Goal: Transaction & Acquisition: Purchase product/service

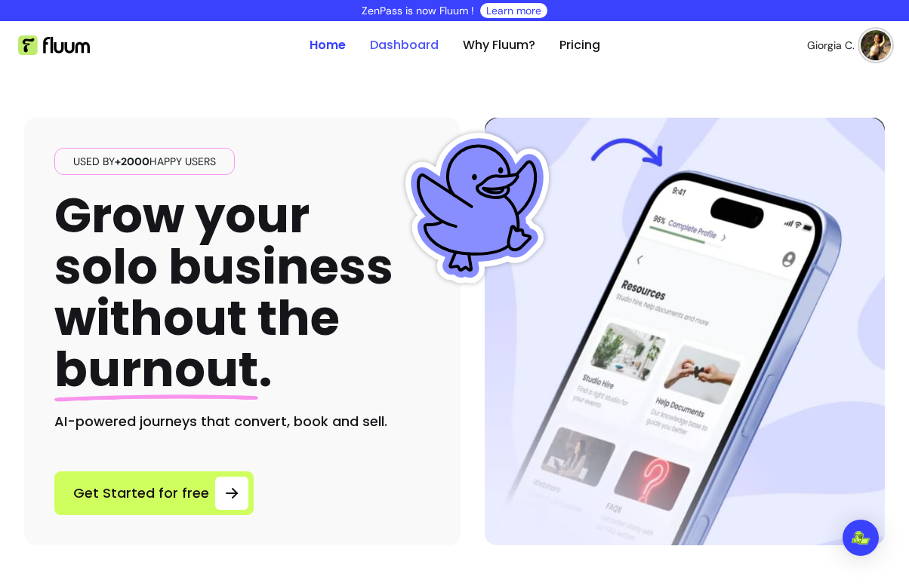
click at [376, 40] on link "Dashboard" at bounding box center [404, 45] width 69 height 18
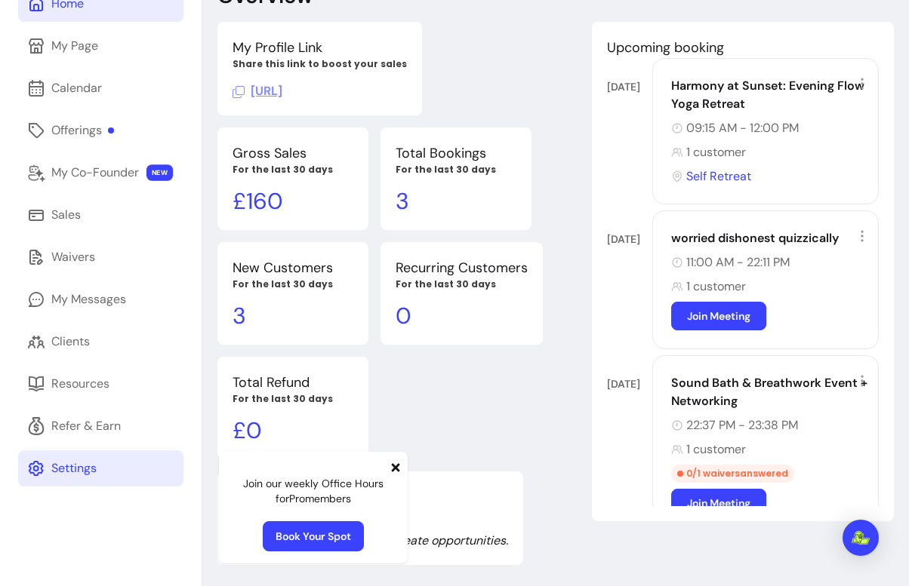
click at [63, 479] on link "Settings" at bounding box center [100, 469] width 165 height 36
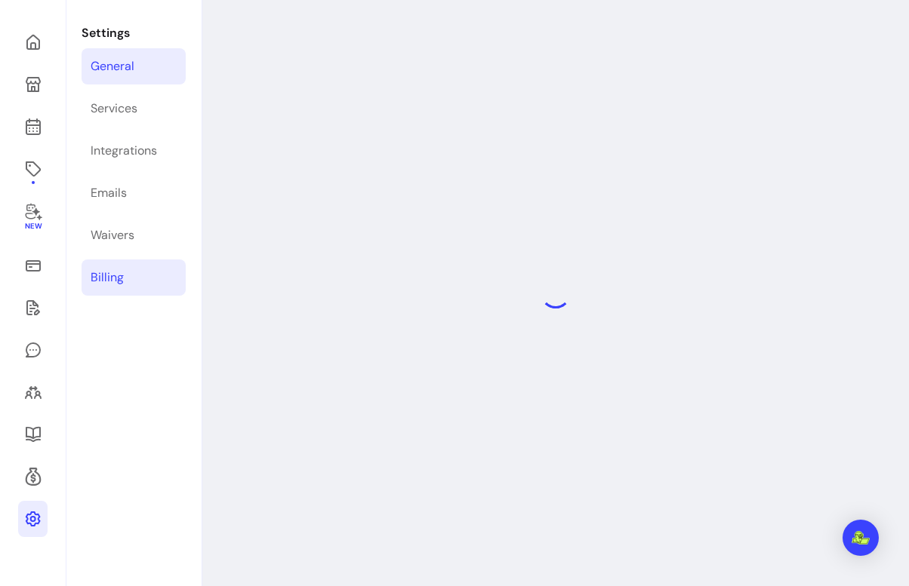
select select "**********"
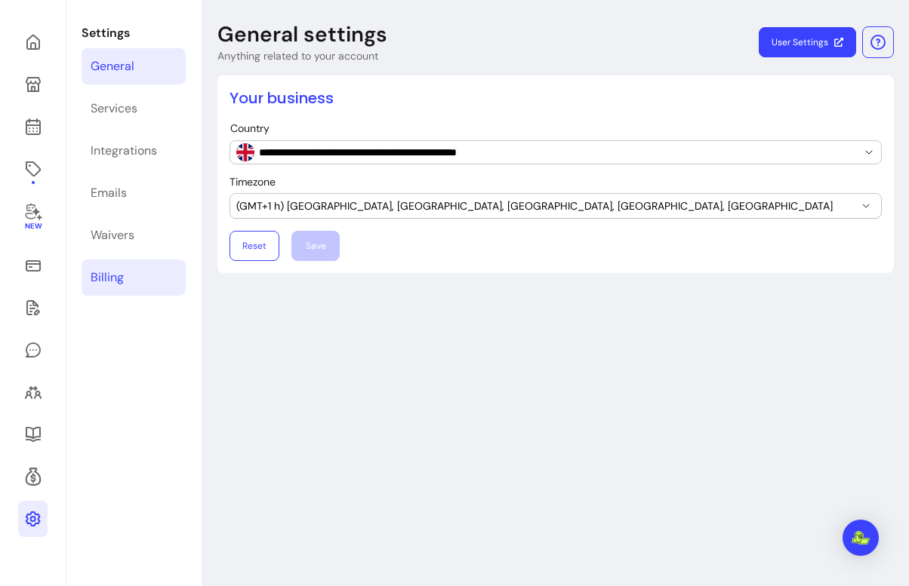
click at [143, 268] on link "Billing" at bounding box center [134, 278] width 104 height 36
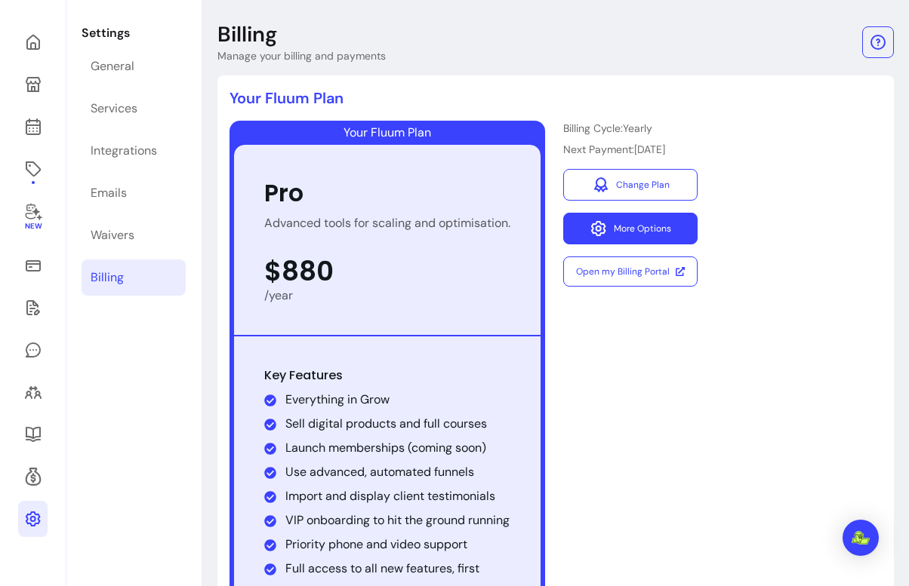
click at [626, 228] on button "More Options" at bounding box center [630, 229] width 134 height 32
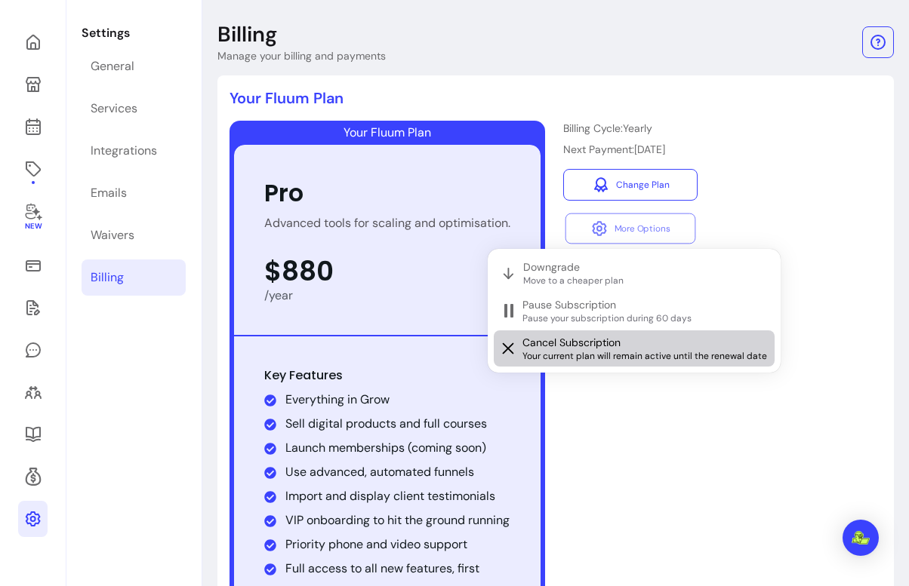
click at [616, 343] on span "Cancel Subscription" at bounding box center [571, 342] width 98 height 15
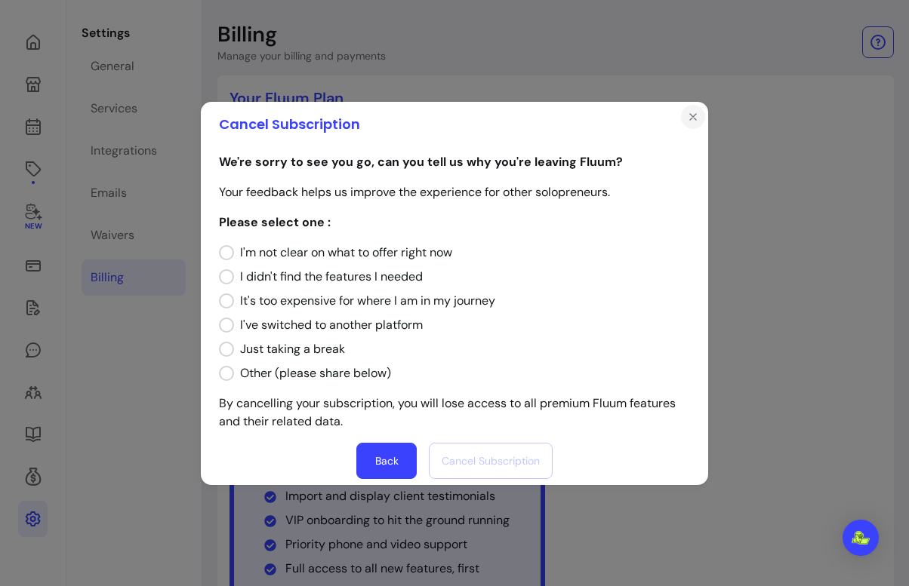
click at [696, 118] on icon "Close" at bounding box center [693, 117] width 12 height 12
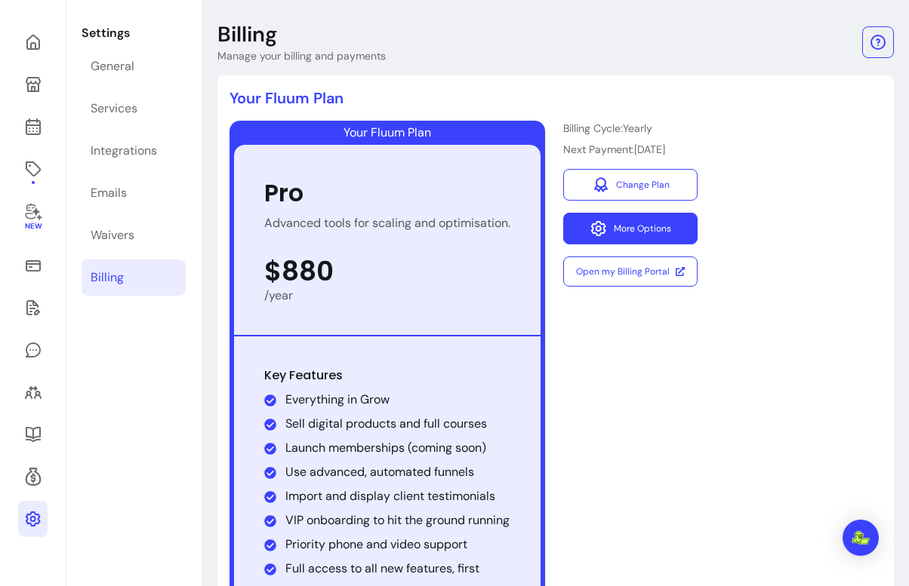
click at [635, 229] on button "More Options" at bounding box center [630, 229] width 134 height 32
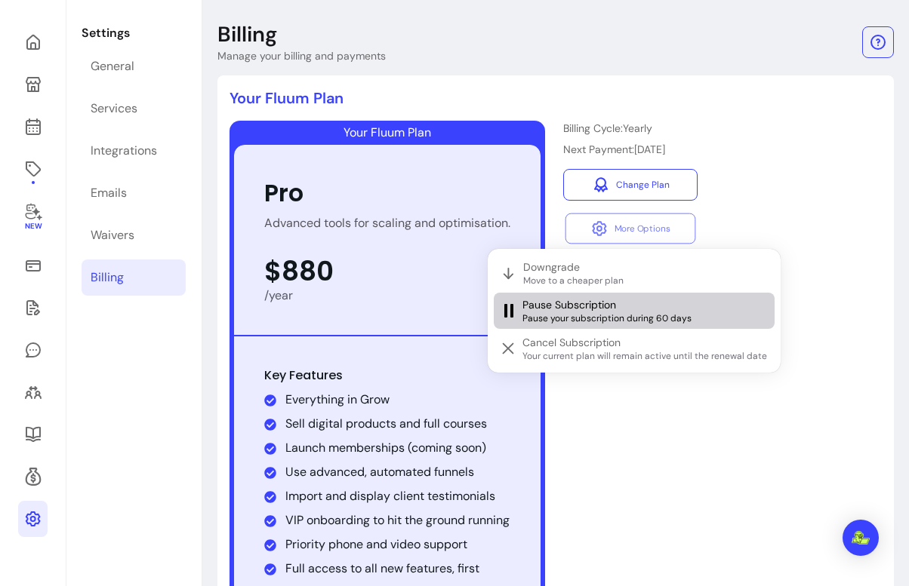
click at [588, 324] on span "Pause your subscription during 60 days" at bounding box center [645, 318] width 246 height 12
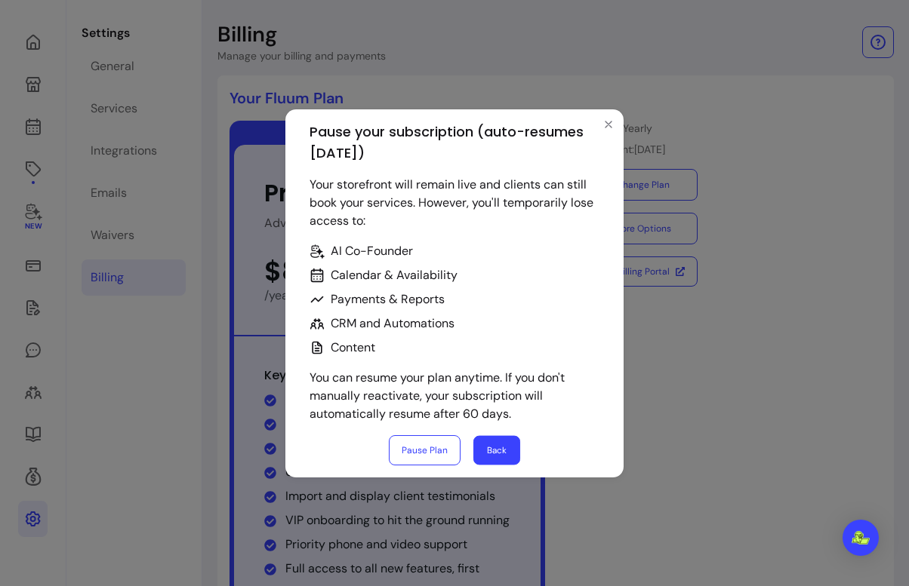
click at [501, 447] on button "Back" at bounding box center [495, 449] width 47 height 29
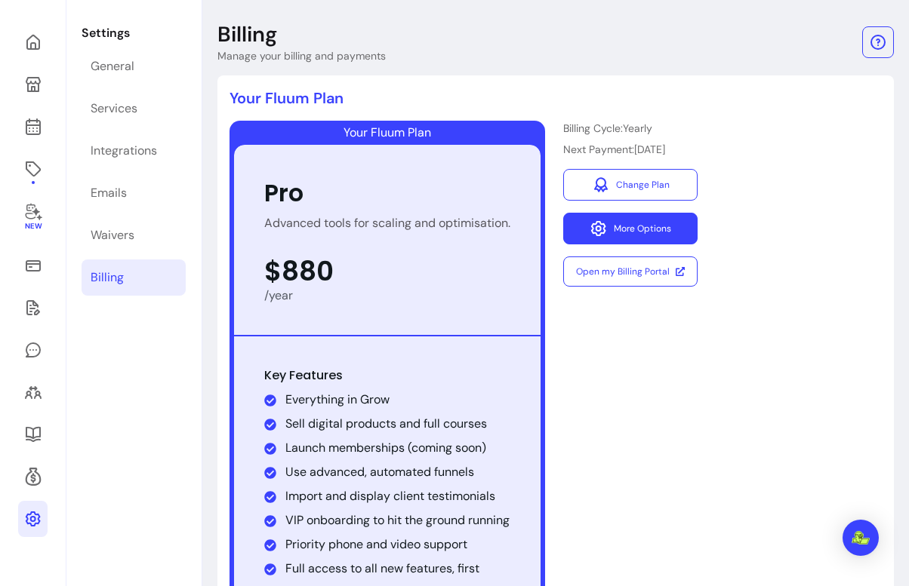
click at [657, 220] on button "More Options" at bounding box center [630, 229] width 134 height 32
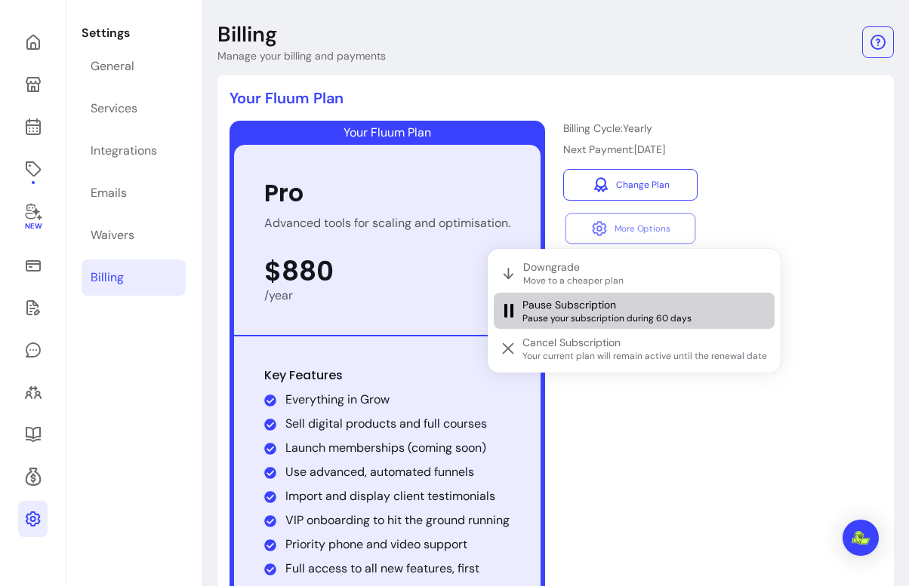
click at [597, 305] on span "Pause Subscription" at bounding box center [569, 304] width 94 height 15
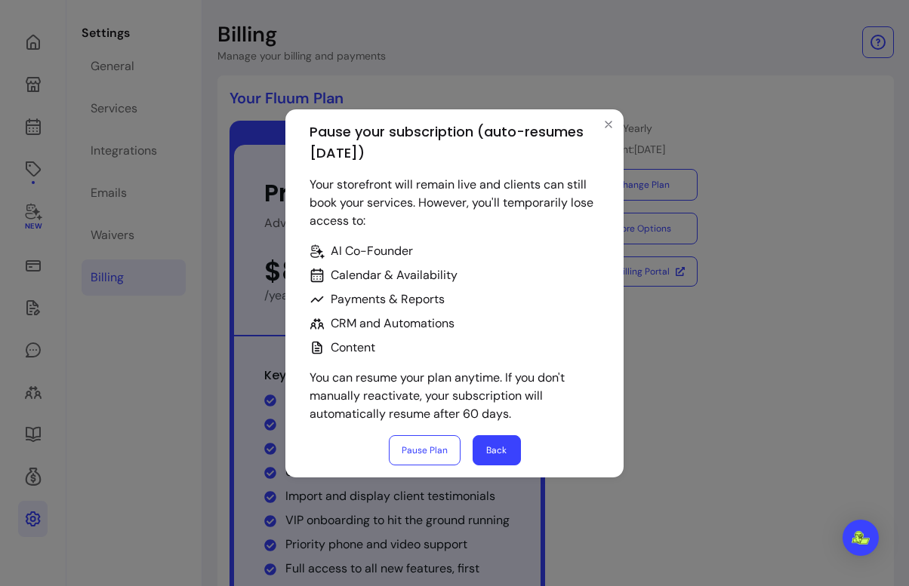
click at [646, 399] on div "Pause your subscription (auto-resumes in 60 days) Your storefront will remain l…" at bounding box center [454, 293] width 909 height 586
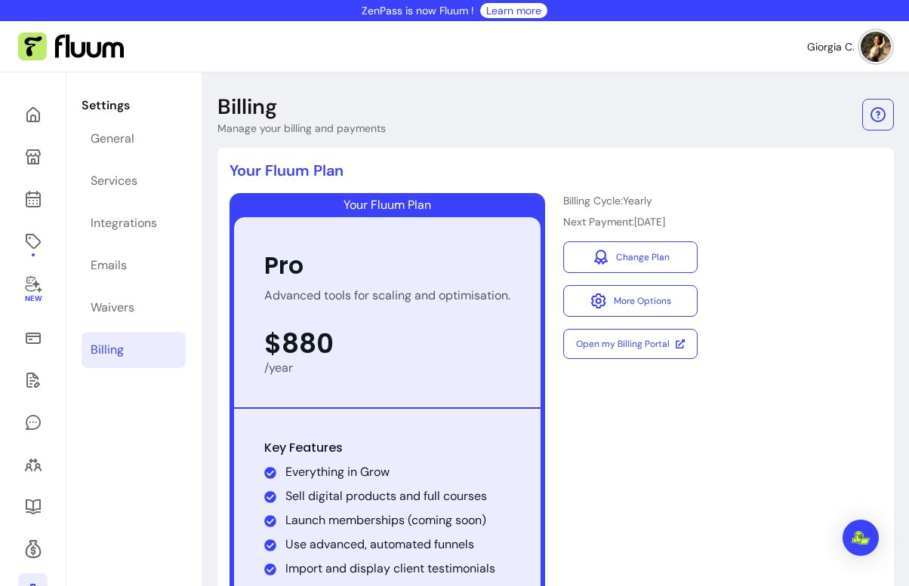
click at [486, 409] on div "Key Features Everything in Grow Sell digital products and full courses Launch m…" at bounding box center [387, 557] width 306 height 296
click at [612, 295] on button "More Options" at bounding box center [630, 301] width 134 height 32
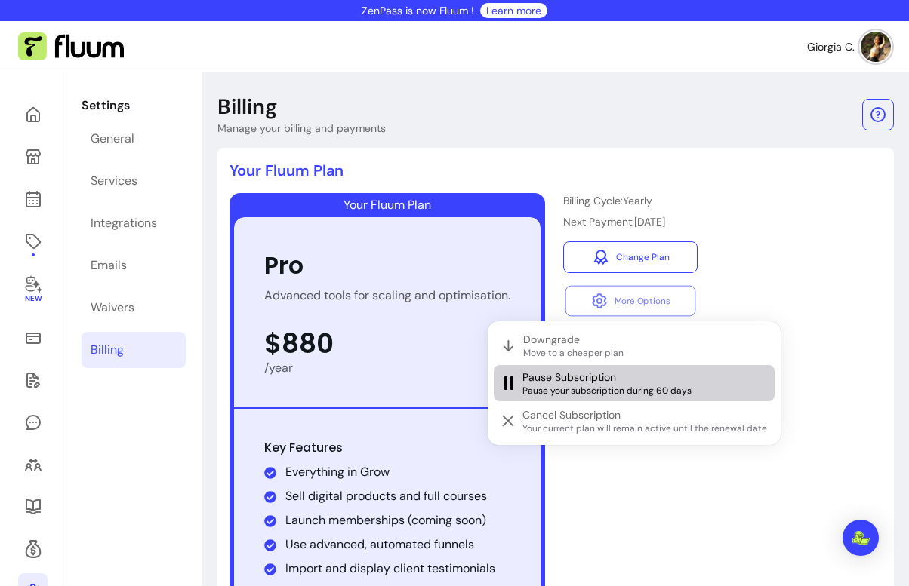
click at [552, 378] on span "Pause Subscription" at bounding box center [569, 377] width 94 height 15
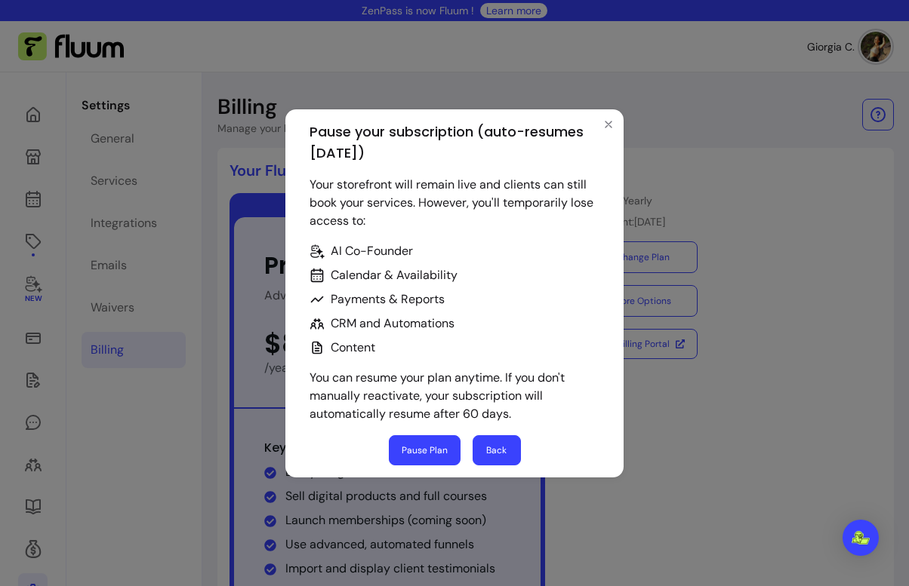
click at [435, 439] on button "Pause Plan" at bounding box center [425, 450] width 72 height 30
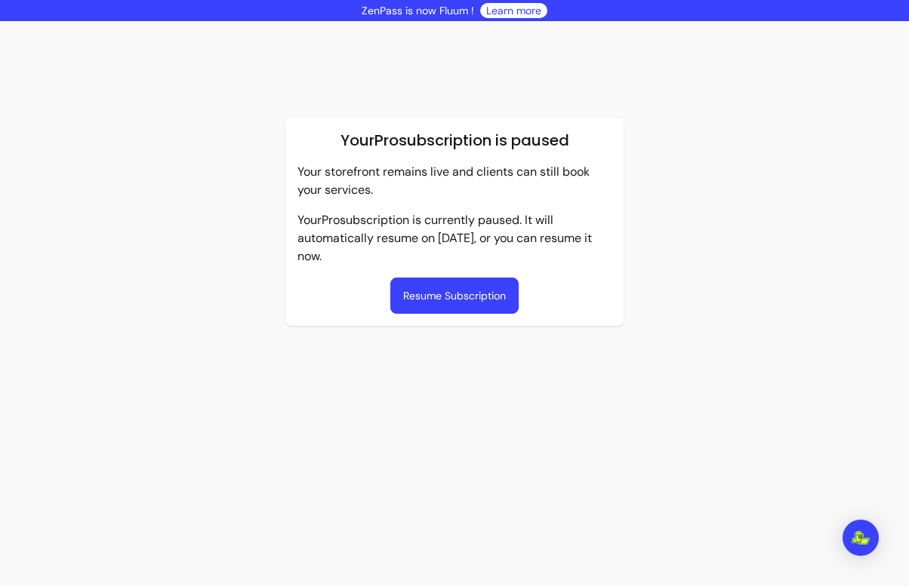
click at [456, 298] on button "Resume Subscription" at bounding box center [454, 296] width 128 height 36
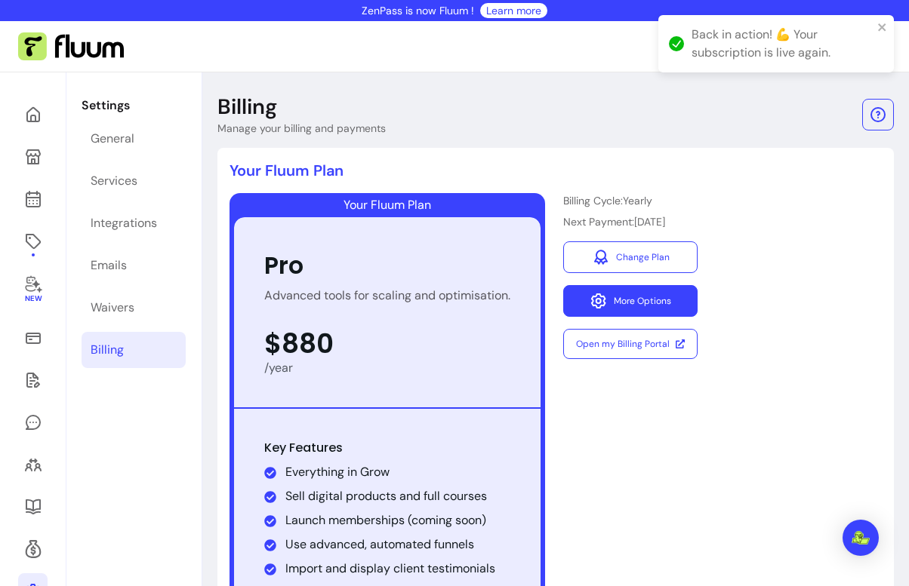
click at [647, 314] on button "More Options" at bounding box center [630, 301] width 134 height 32
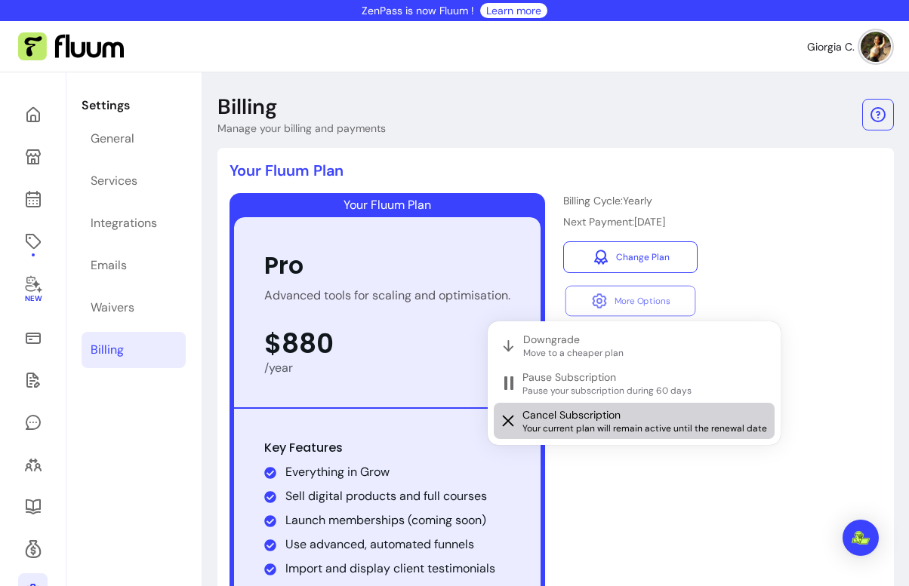
click at [570, 421] on span "Cancel Subscription" at bounding box center [571, 415] width 98 height 15
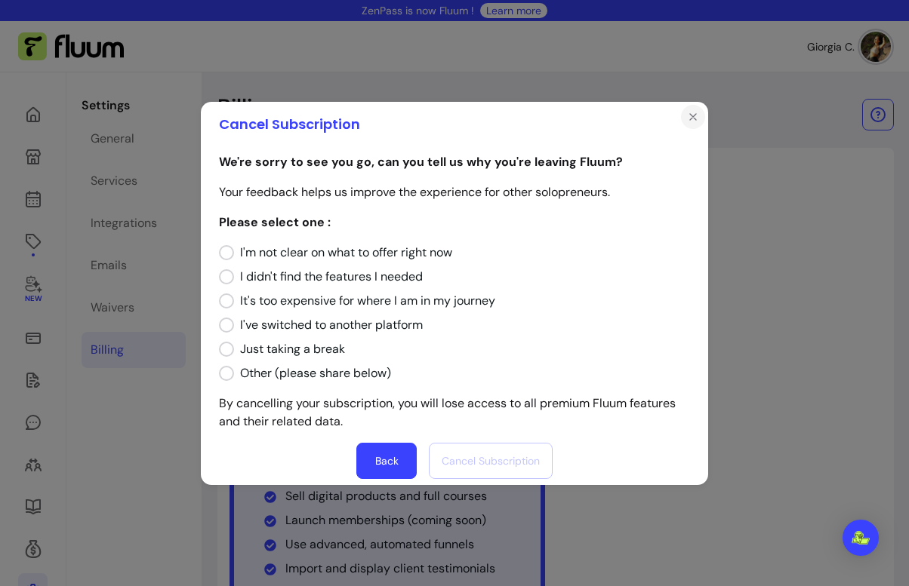
click at [688, 112] on icon "Close" at bounding box center [693, 117] width 12 height 12
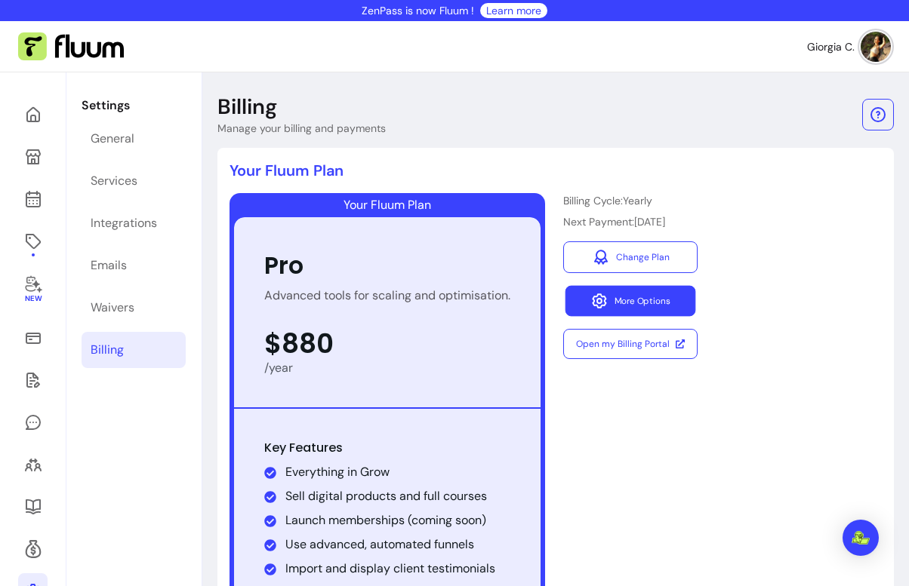
click at [654, 306] on button "More Options" at bounding box center [630, 301] width 131 height 31
click at [755, 258] on div "Your Fluum Plan Pro Advanced tools for scaling and optimisation. $880 /year Key…" at bounding box center [555, 451] width 652 height 516
click at [40, 251] on link at bounding box center [32, 241] width 29 height 36
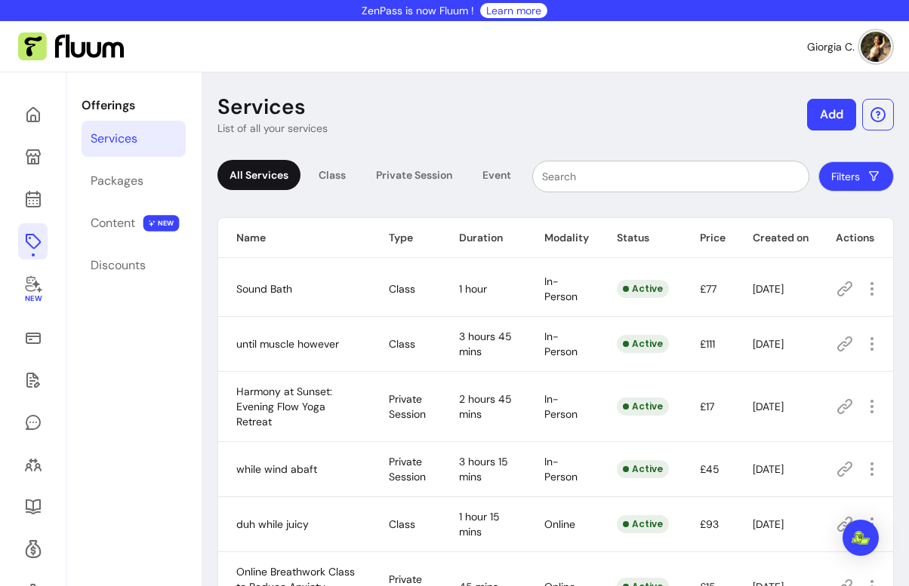
click at [842, 291] on icon at bounding box center [844, 288] width 15 height 15
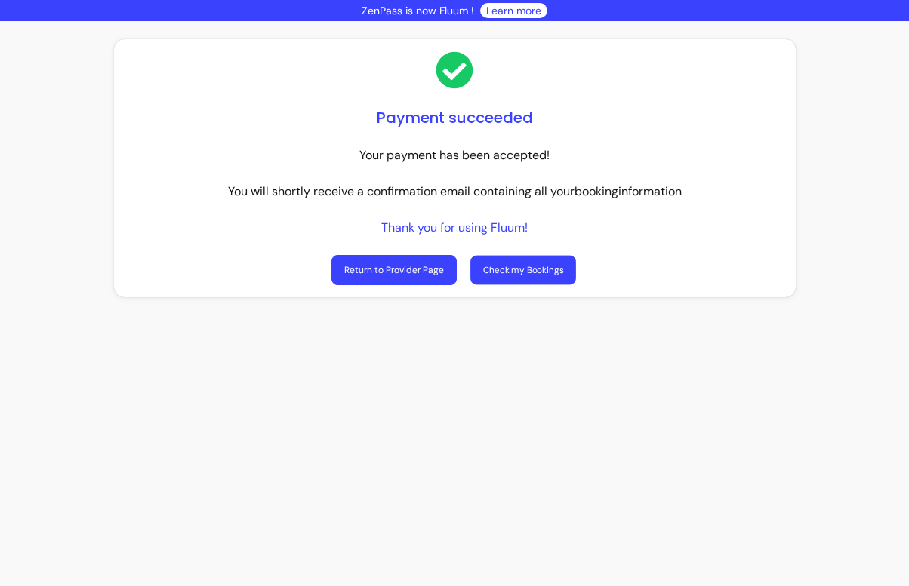
click at [507, 264] on link "Check my Bookings" at bounding box center [523, 270] width 106 height 29
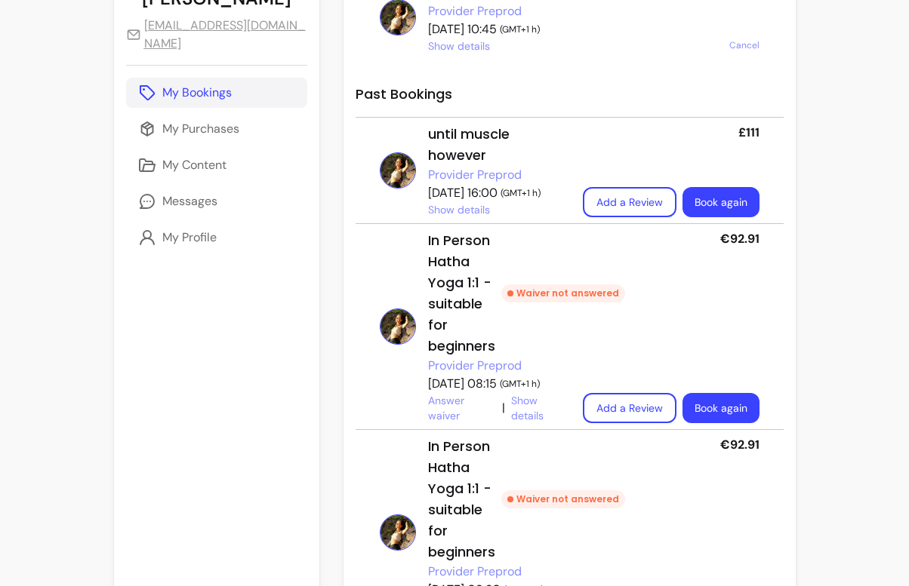
scroll to position [191, 0]
click at [638, 189] on button "Add a Review" at bounding box center [628, 203] width 91 height 29
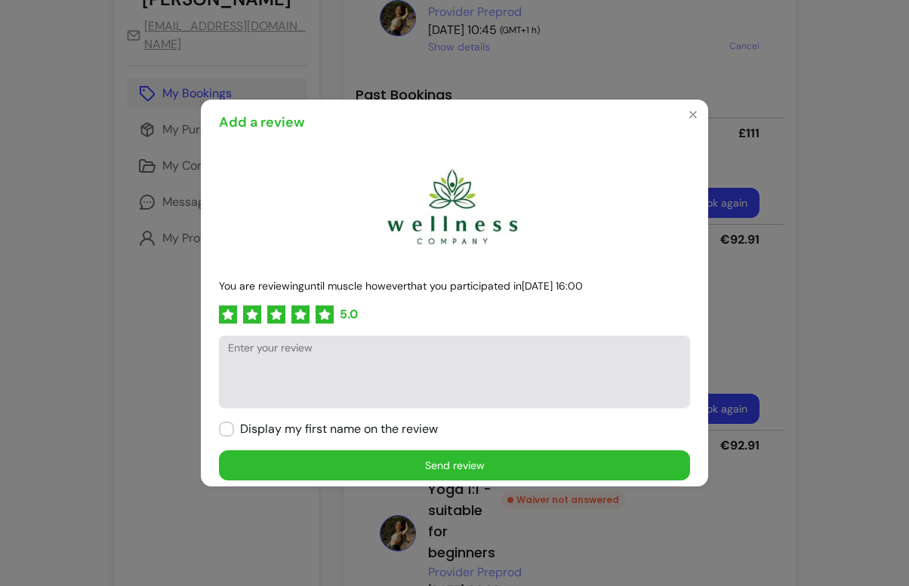
click at [352, 386] on textarea "Enter your review" at bounding box center [454, 379] width 453 height 45
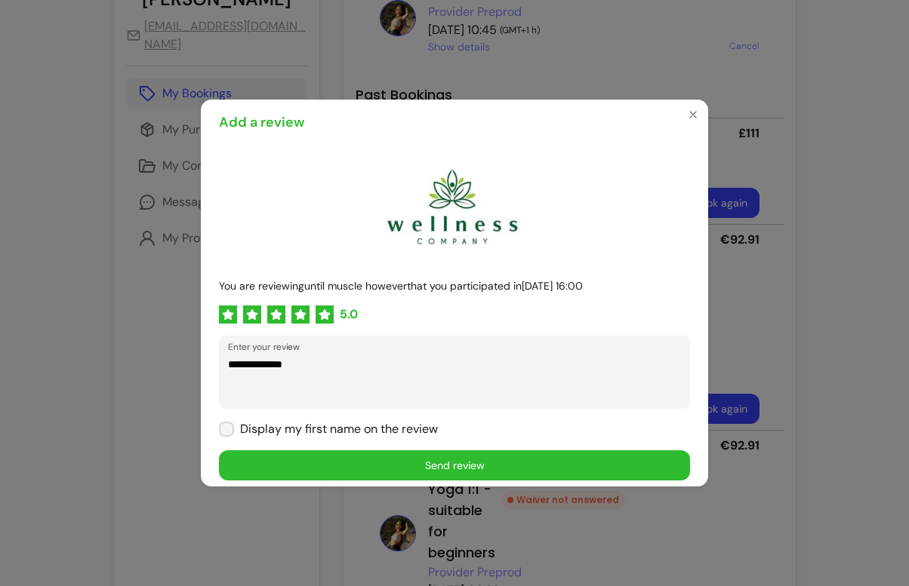
type textarea "**********"
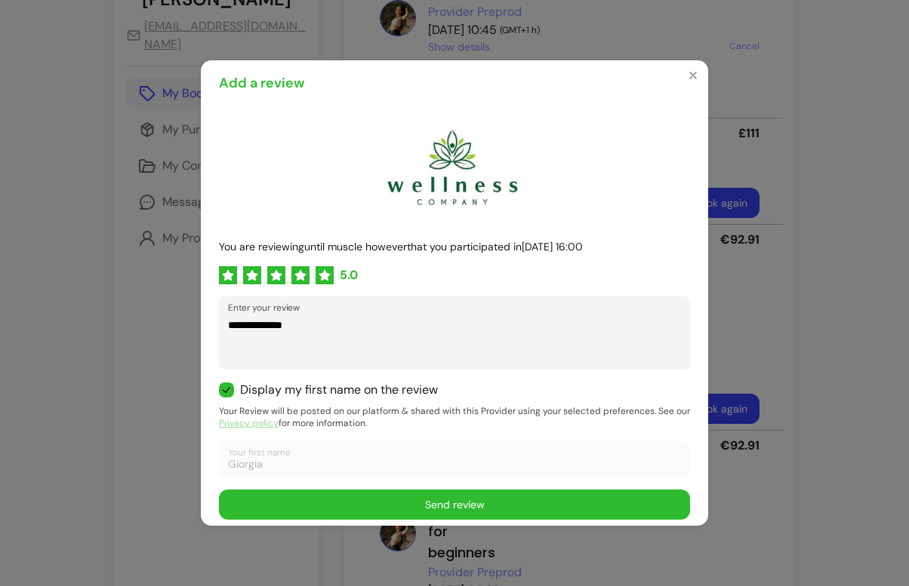
click at [282, 500] on button "Send review" at bounding box center [454, 505] width 471 height 30
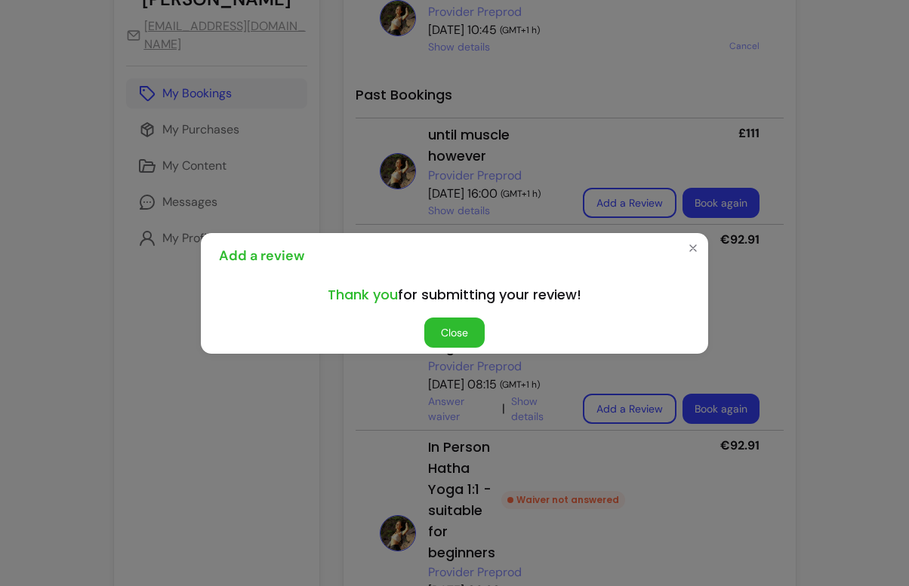
click at [452, 326] on button "Close" at bounding box center [454, 333] width 60 height 30
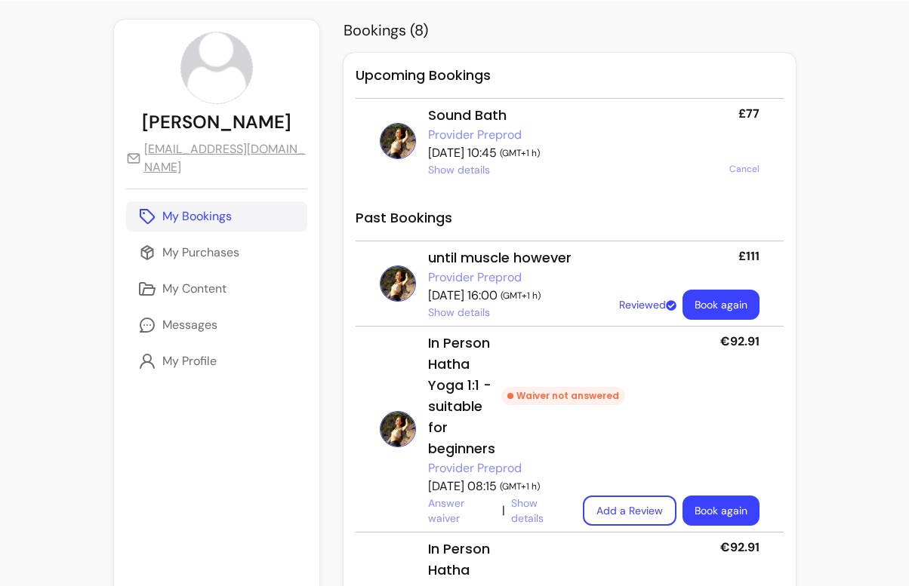
scroll to position [53, 0]
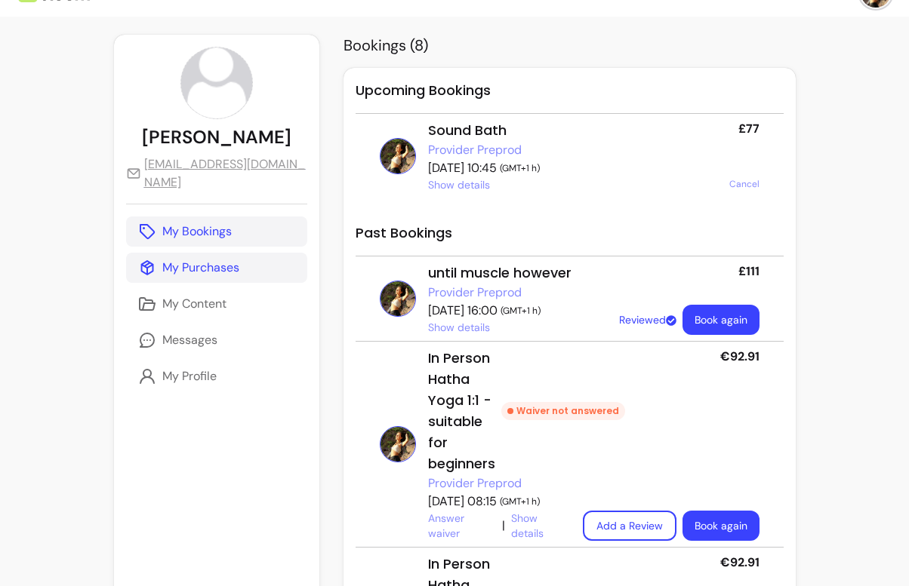
click at [186, 259] on p "My Purchases" at bounding box center [200, 268] width 77 height 18
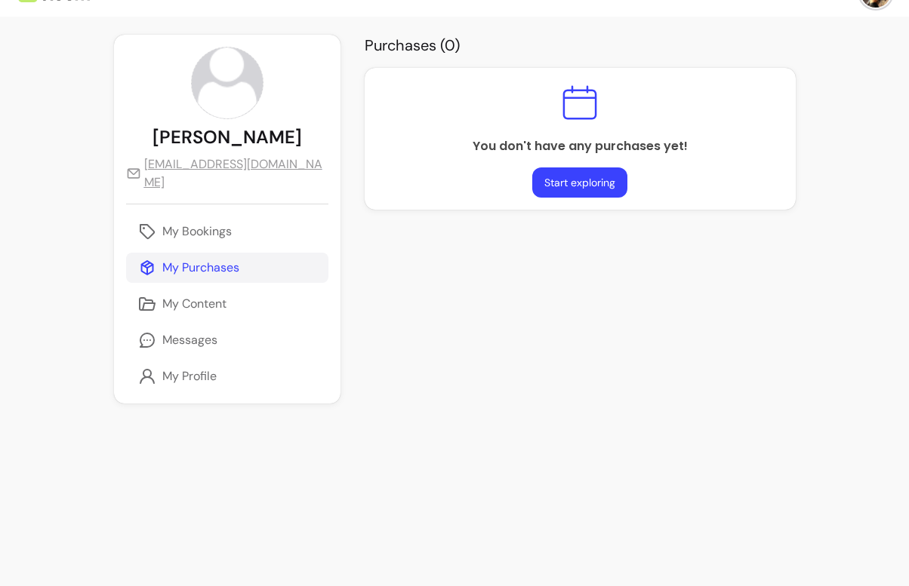
click at [564, 178] on button "Start exploring" at bounding box center [579, 183] width 95 height 30
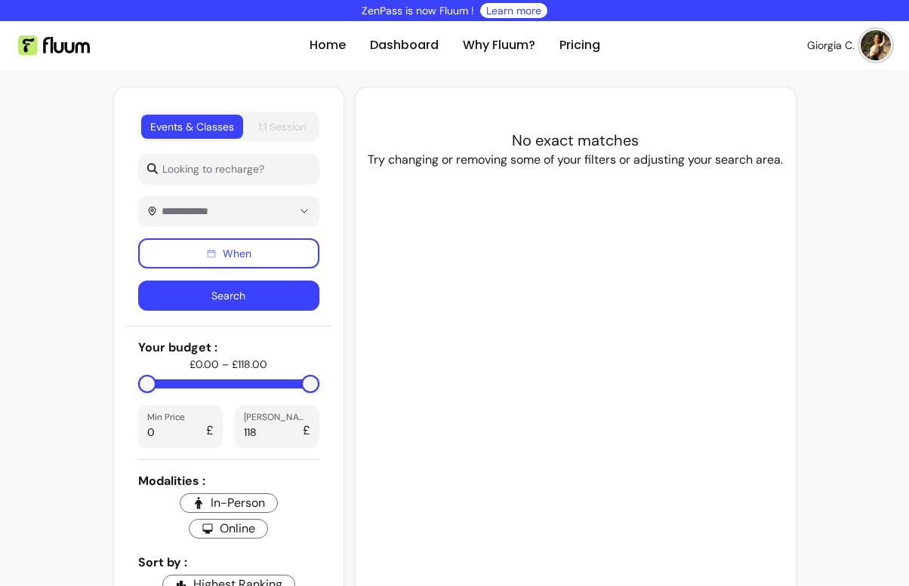
click at [268, 126] on div "1:1 Session" at bounding box center [282, 126] width 48 height 15
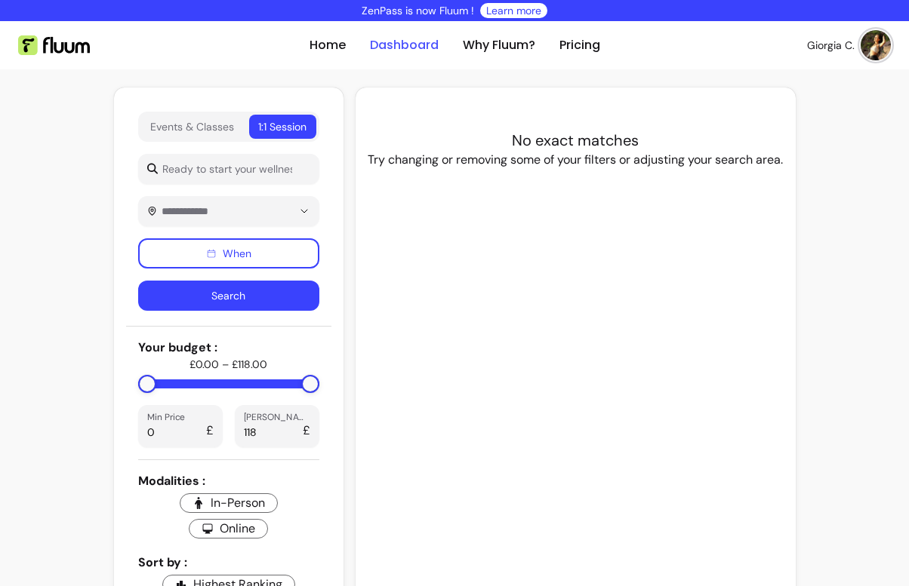
click at [404, 44] on link "Dashboard" at bounding box center [404, 45] width 69 height 18
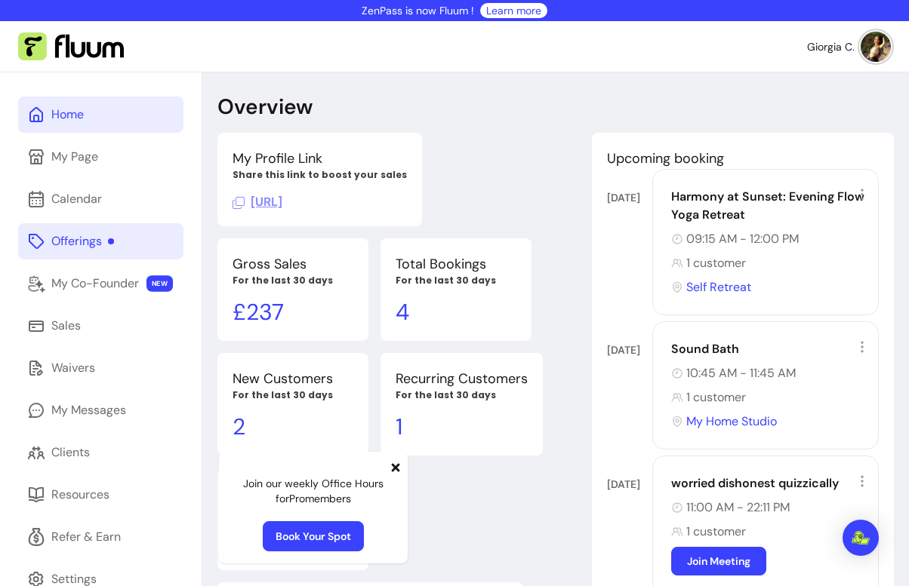
click at [121, 248] on link "Offerings" at bounding box center [100, 241] width 165 height 36
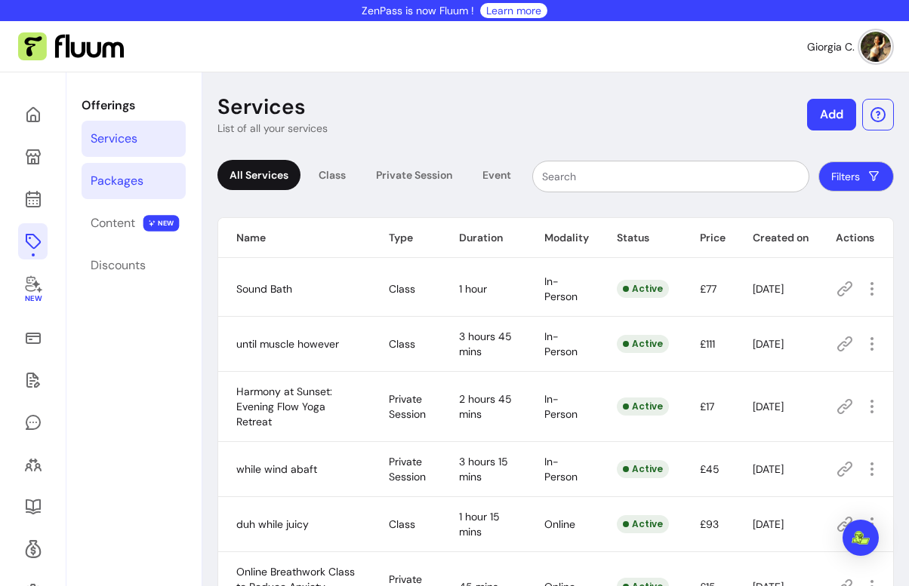
click at [110, 194] on link "Packages" at bounding box center [134, 181] width 104 height 36
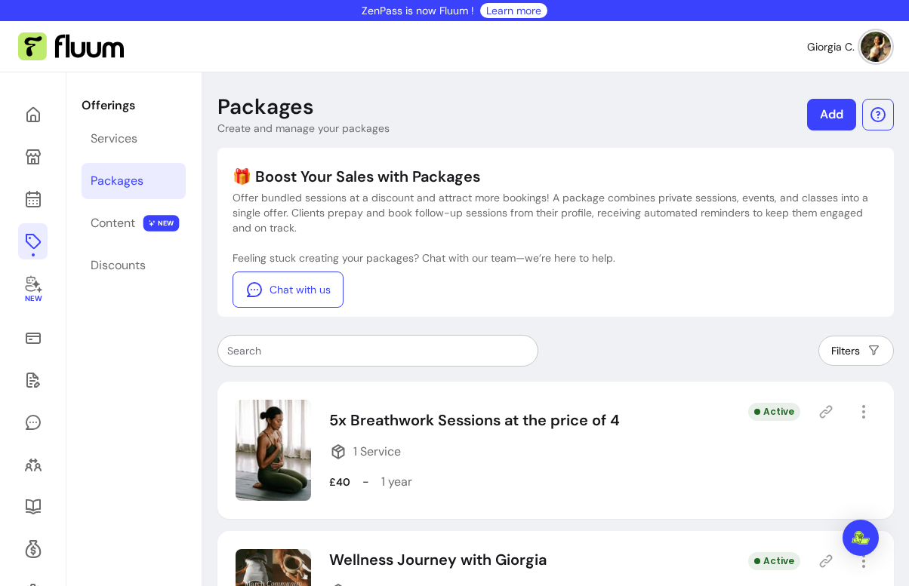
click at [814, 417] on div "Active" at bounding box center [812, 412] width 128 height 24
click at [828, 412] on icon at bounding box center [826, 412] width 13 height 13
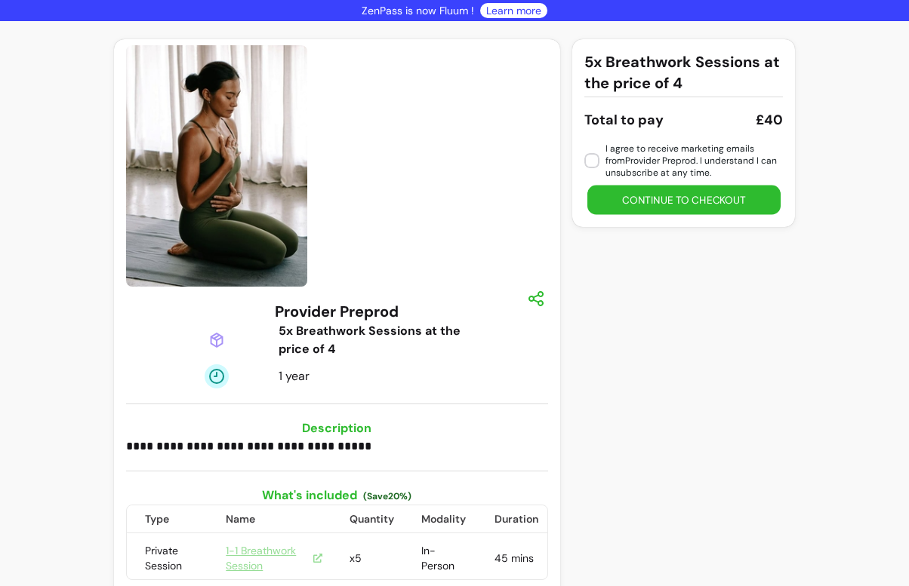
click at [638, 198] on button "Continue to checkout" at bounding box center [683, 200] width 193 height 29
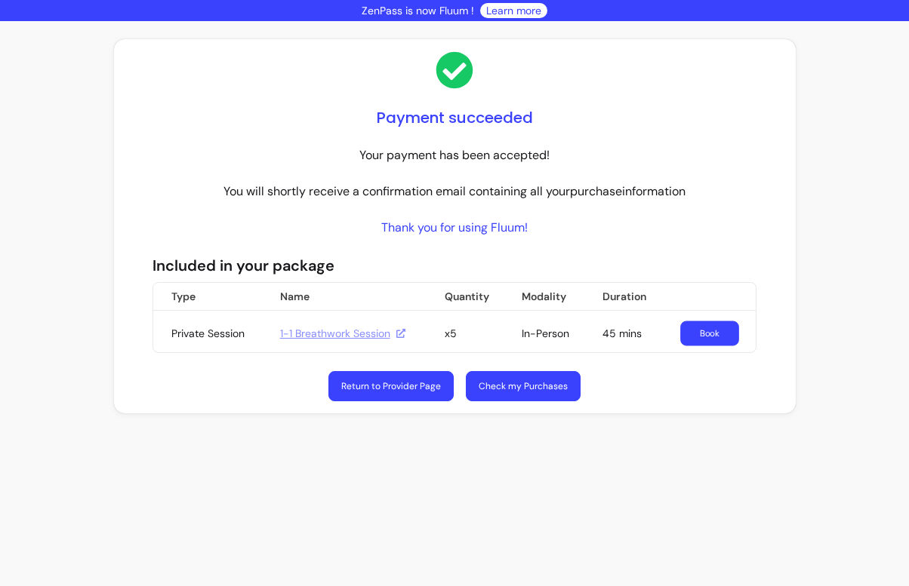
click at [700, 340] on link "Book" at bounding box center [709, 333] width 59 height 25
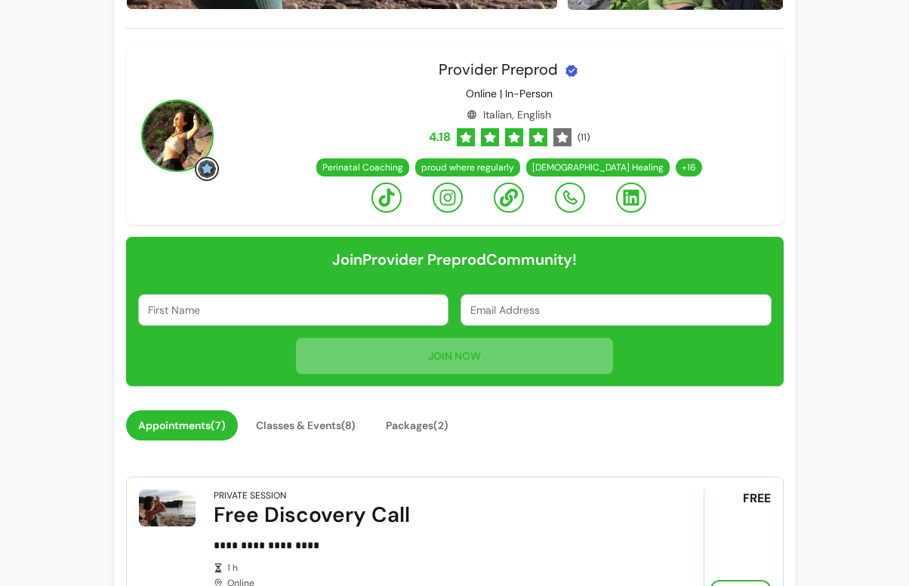
scroll to position [321, 0]
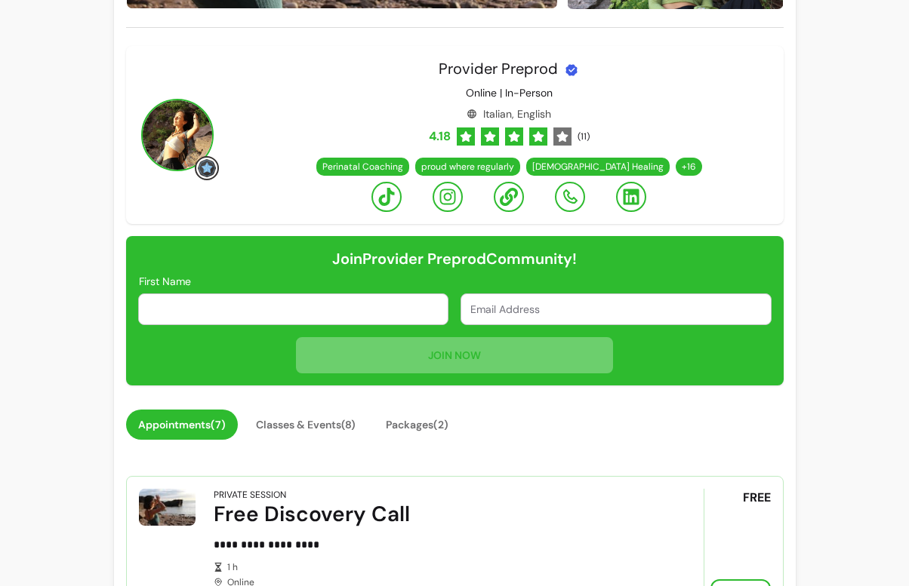
click at [383, 314] on input "First Name" at bounding box center [293, 309] width 291 height 15
click at [401, 423] on button "Packages ( 2 )" at bounding box center [417, 425] width 87 height 30
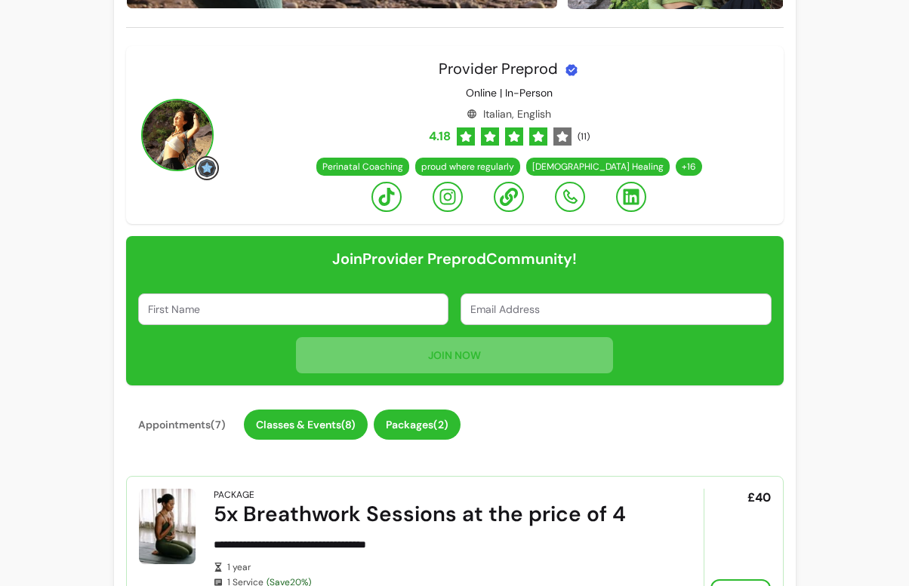
click at [318, 423] on button "Classes & Events ( 8 )" at bounding box center [306, 425] width 124 height 30
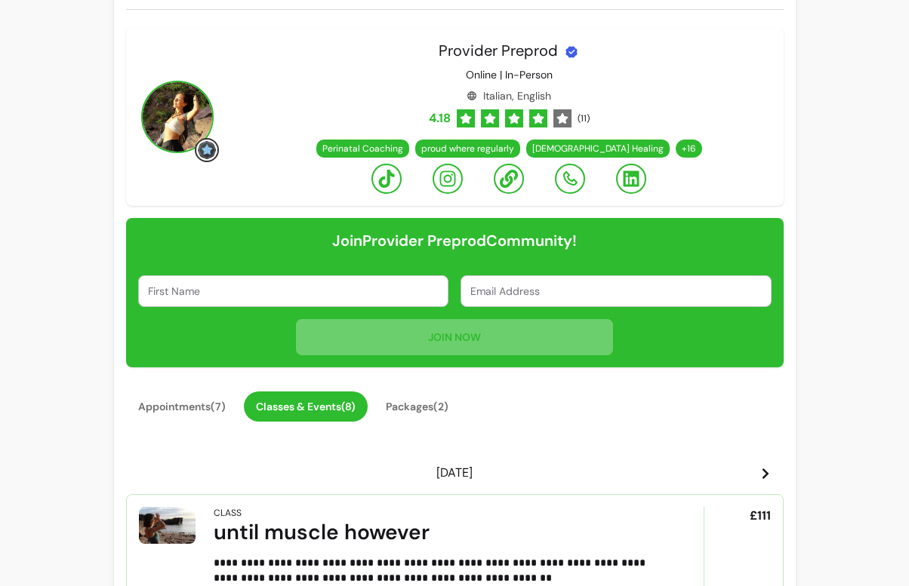
scroll to position [0, 0]
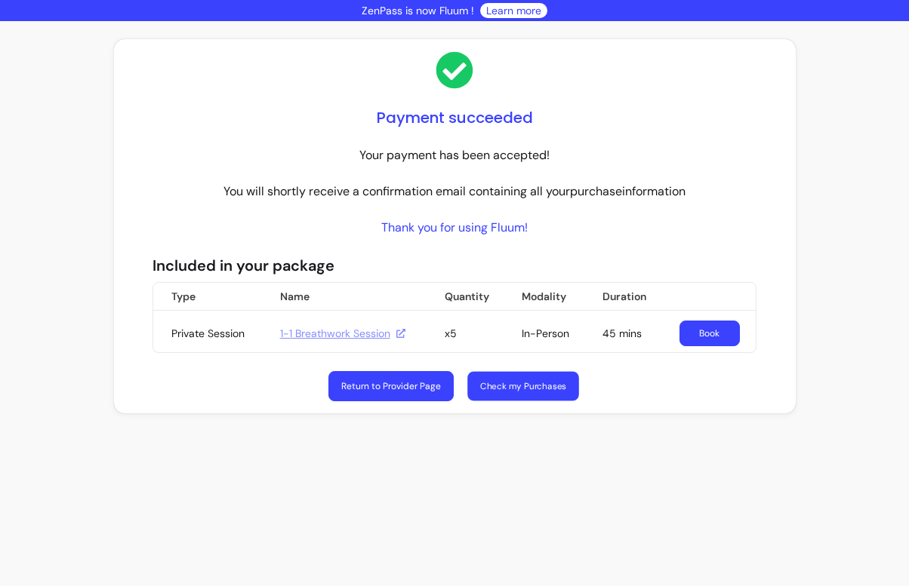
click at [525, 376] on link "Check my Purchases" at bounding box center [522, 386] width 111 height 29
